Goal: Task Accomplishment & Management: Manage account settings

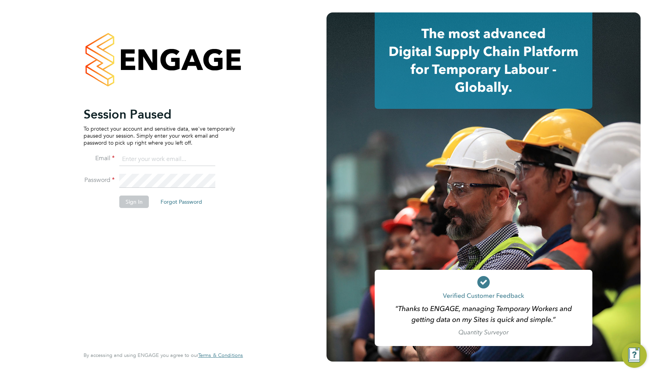
click at [150, 156] on input at bounding box center [167, 159] width 96 height 14
type input "[EMAIL_ADDRESS][DOMAIN_NAME]"
click at [135, 204] on button "Sign In" at bounding box center [134, 202] width 30 height 12
